Goal: Task Accomplishment & Management: Manage account settings

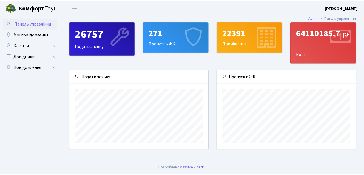
scroll to position [79, 140]
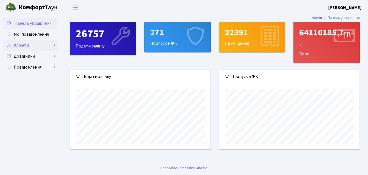
click at [25, 44] on link "Клієнти" at bounding box center [30, 45] width 55 height 11
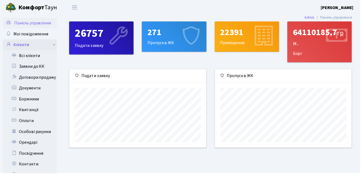
scroll to position [273811, 273752]
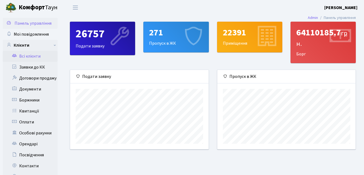
click at [41, 56] on link "Всі клієнти" at bounding box center [30, 56] width 55 height 11
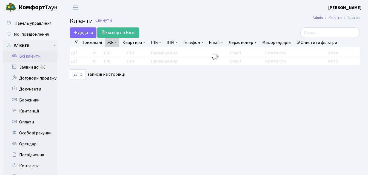
select select "25"
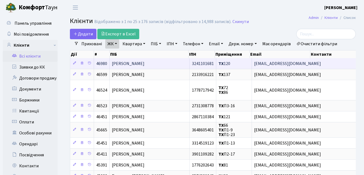
click at [179, 62] on td "[PERSON_NAME]" at bounding box center [150, 63] width 80 height 11
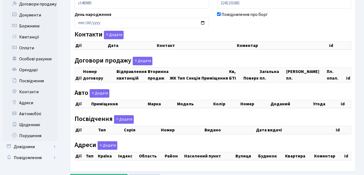
scroll to position [82, 0]
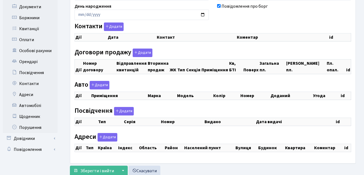
select select "25"
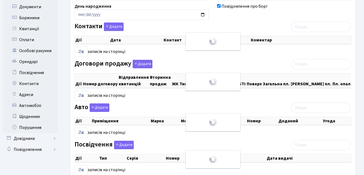
checkbox input "true"
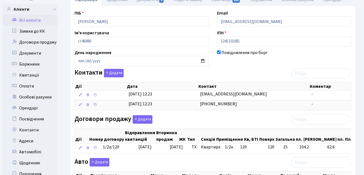
scroll to position [26, 0]
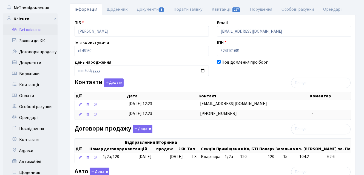
click at [35, 32] on link "Всі клієнти" at bounding box center [30, 29] width 55 height 11
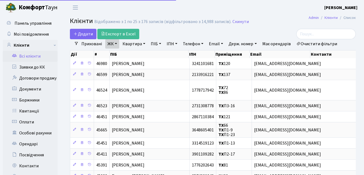
select select "25"
